Goal: Ask a question

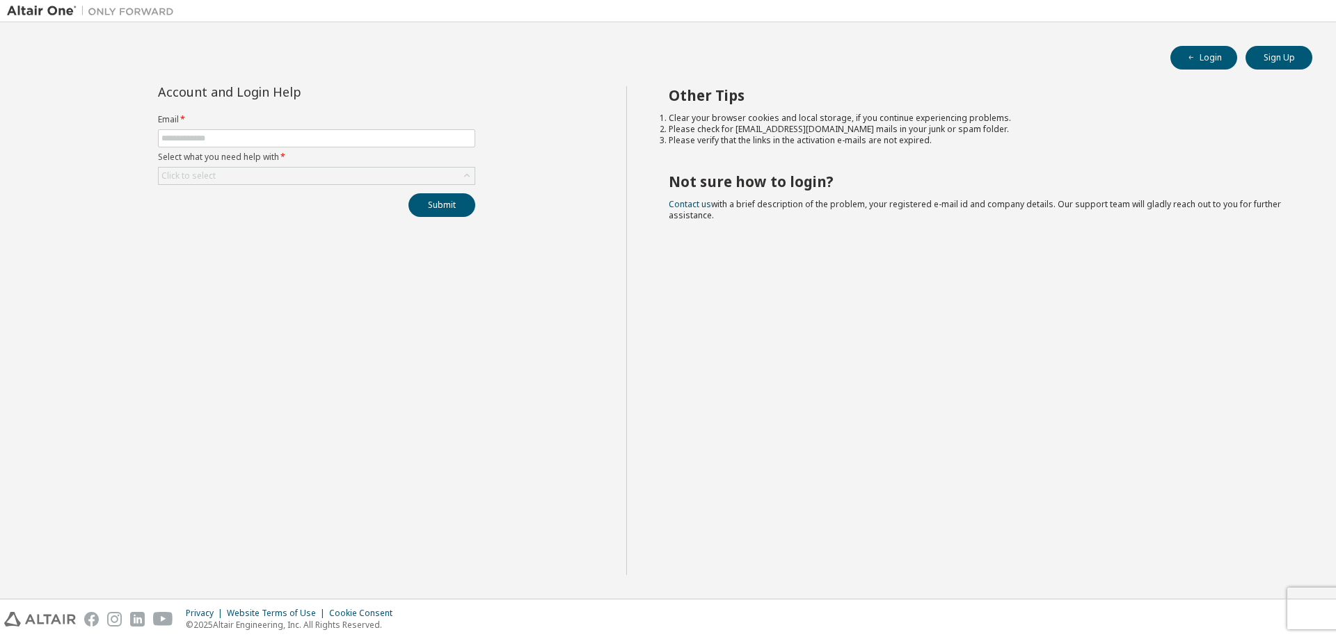
click at [375, 123] on label "Email *" at bounding box center [316, 119] width 317 height 11
click at [373, 134] on input "text" at bounding box center [316, 138] width 310 height 11
click at [466, 212] on button "Submit" at bounding box center [441, 205] width 67 height 24
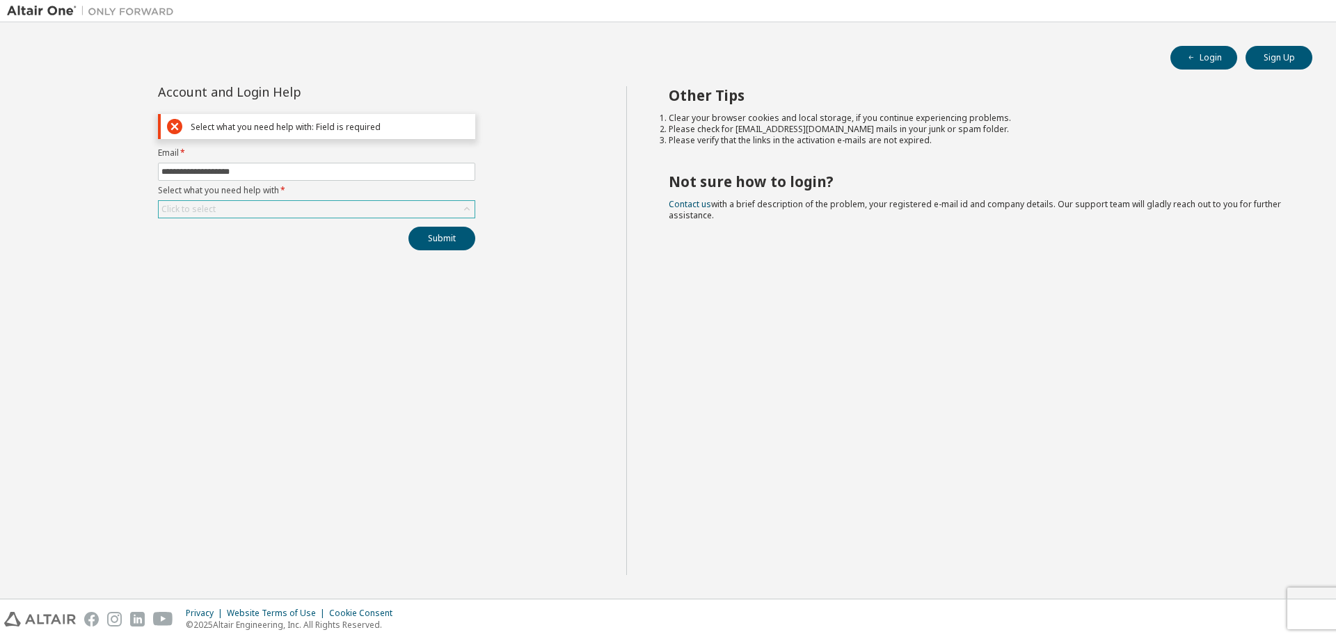
click at [333, 202] on div "Click to select" at bounding box center [317, 209] width 316 height 17
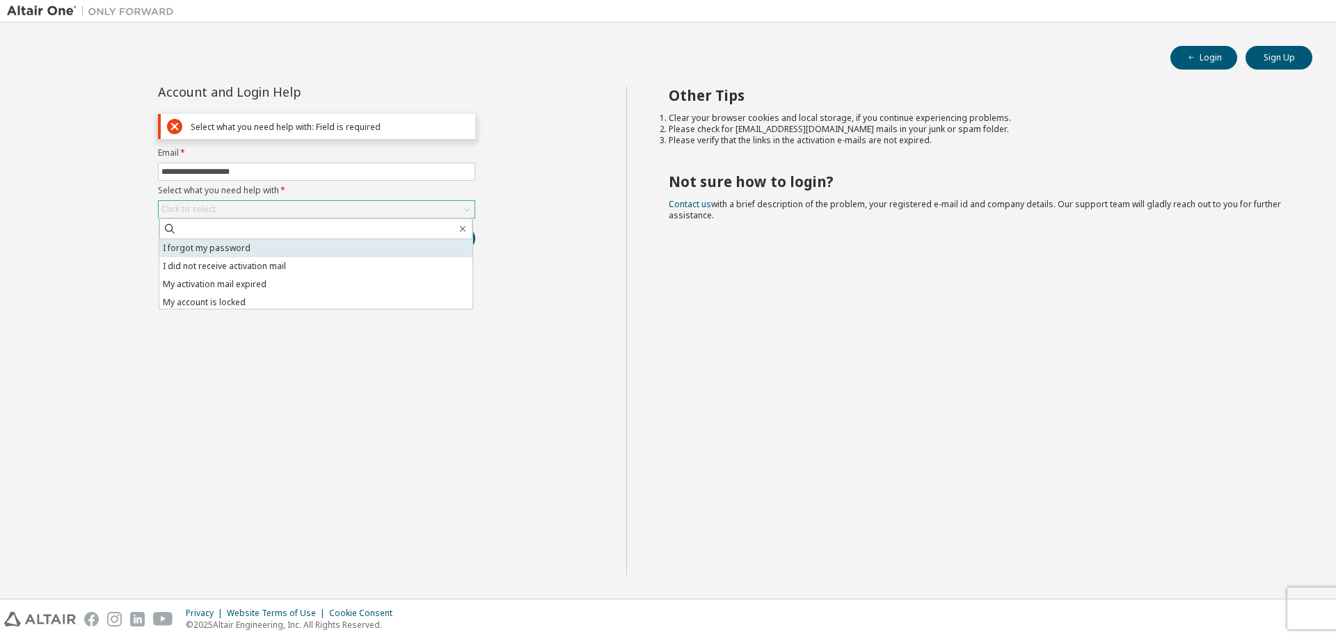
click at [326, 249] on li "I forgot my password" at bounding box center [315, 248] width 313 height 18
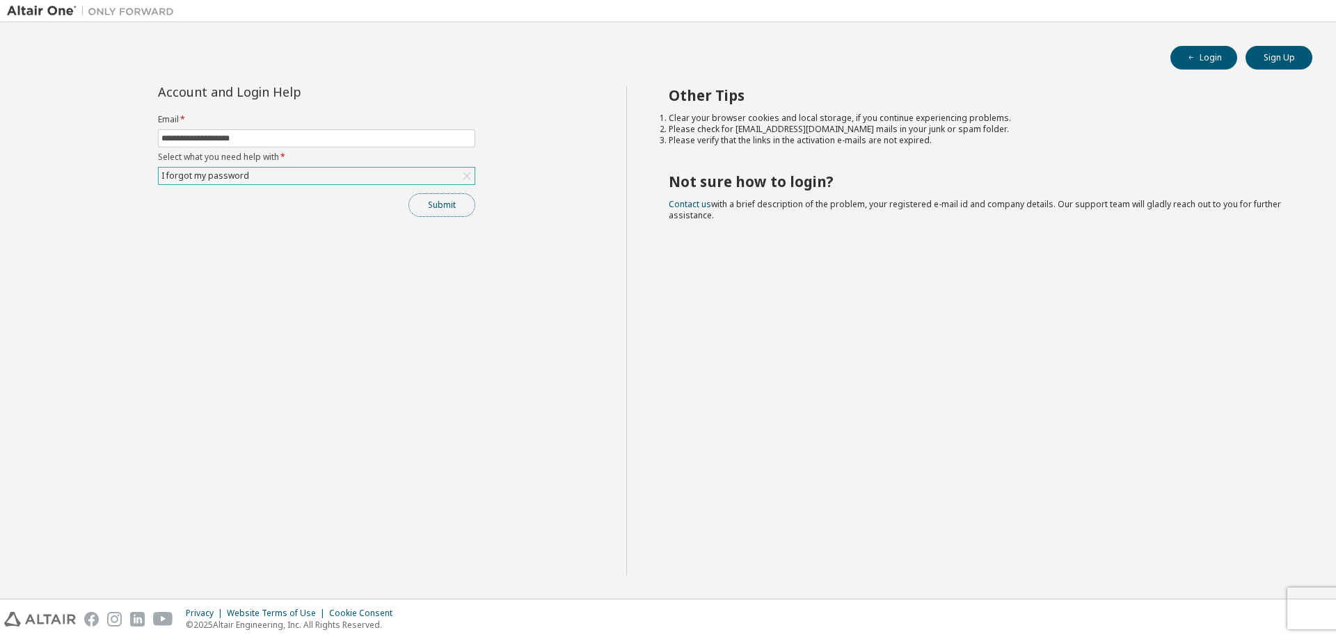
click at [467, 207] on button "Submit" at bounding box center [441, 205] width 67 height 24
click at [1306, 615] on button "button" at bounding box center [1306, 612] width 8 height 13
drag, startPoint x: 277, startPoint y: 139, endPoint x: 0, endPoint y: 136, distance: 276.9
click at [0, 136] on div "**********" at bounding box center [668, 310] width 1336 height 577
type input "**********"
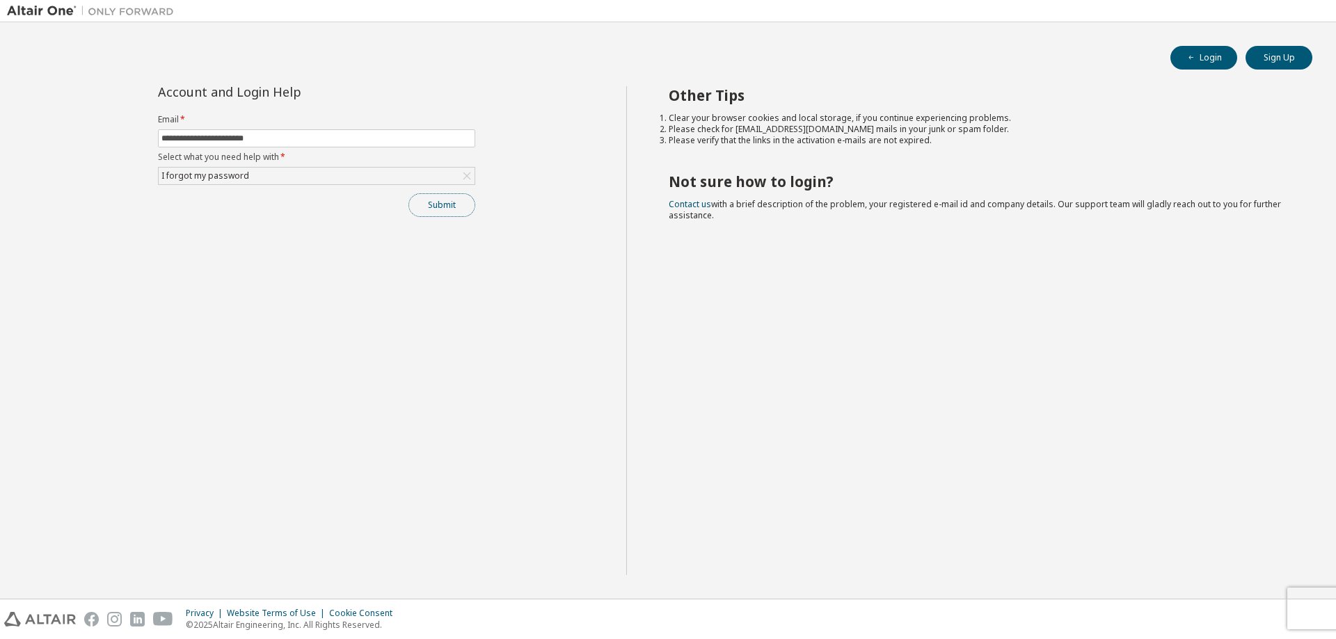
click at [436, 205] on button "Submit" at bounding box center [441, 205] width 67 height 24
